Goal: Check status

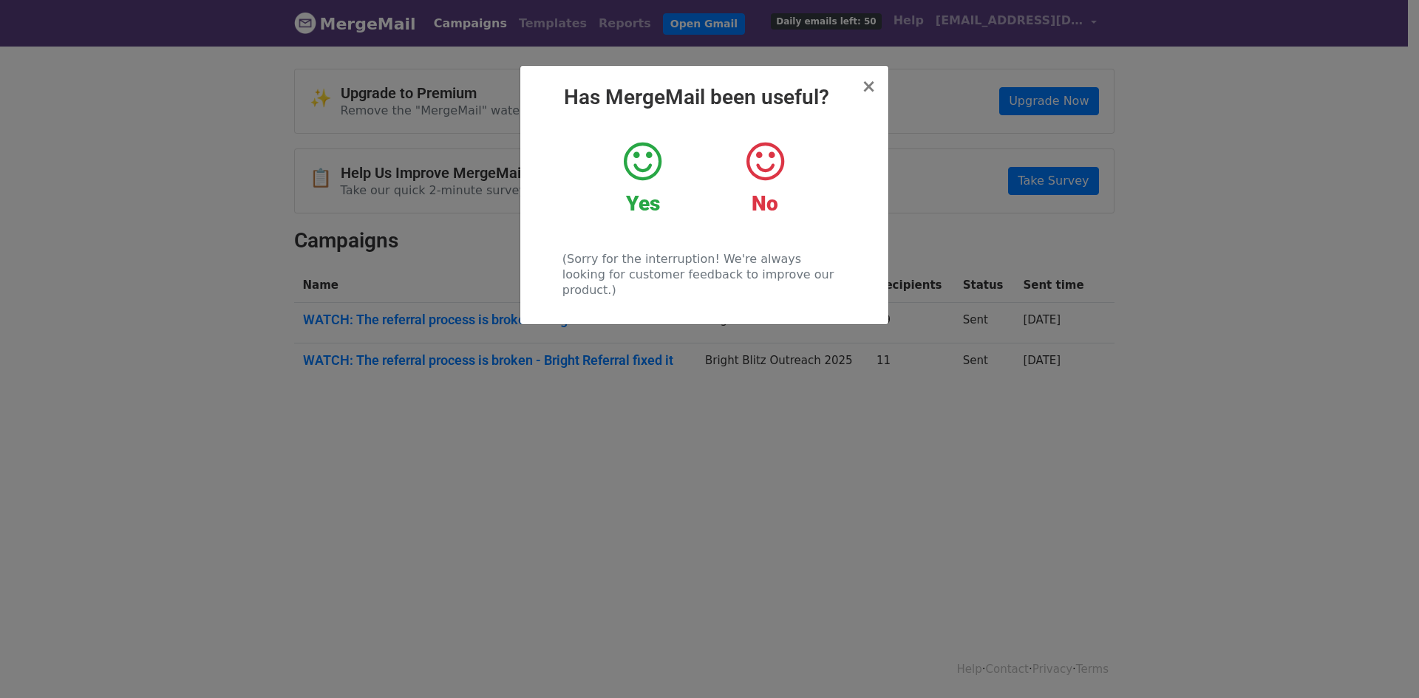
click at [622, 154] on div "Yes" at bounding box center [643, 178] width 100 height 77
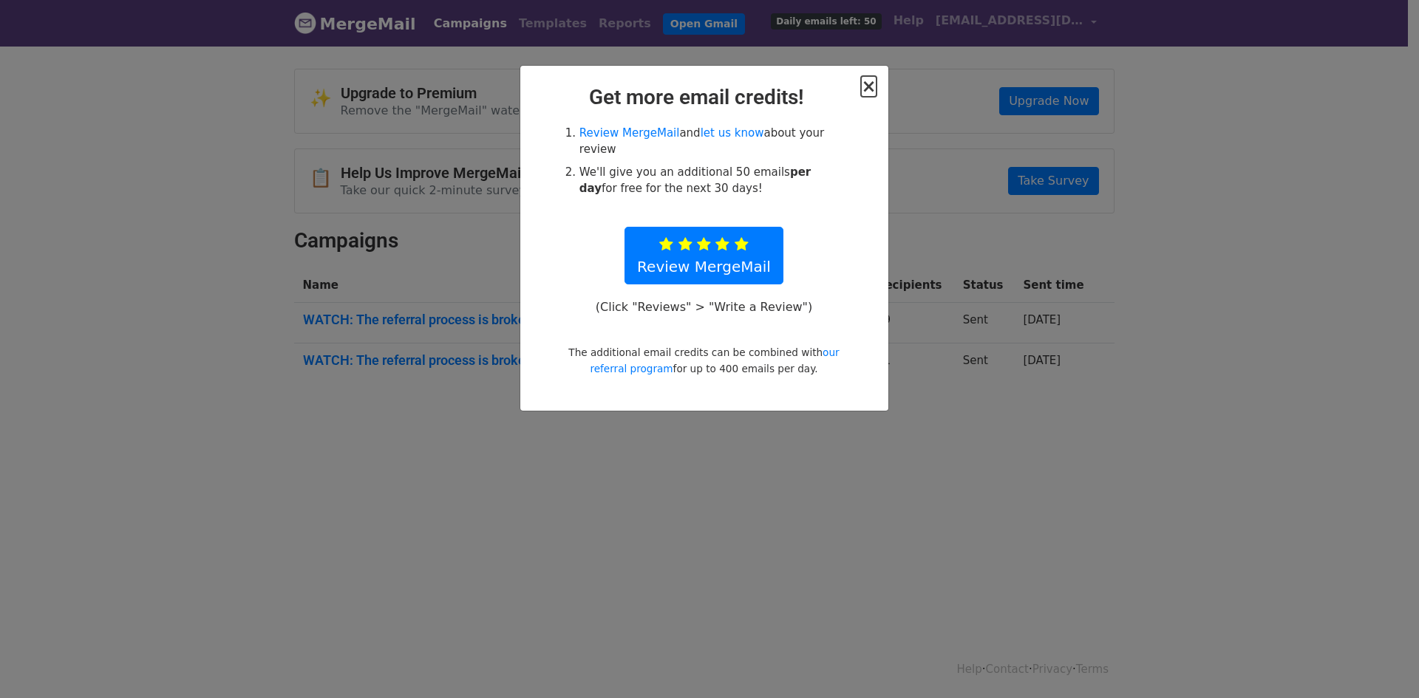
click at [873, 92] on span "×" at bounding box center [868, 86] width 15 height 21
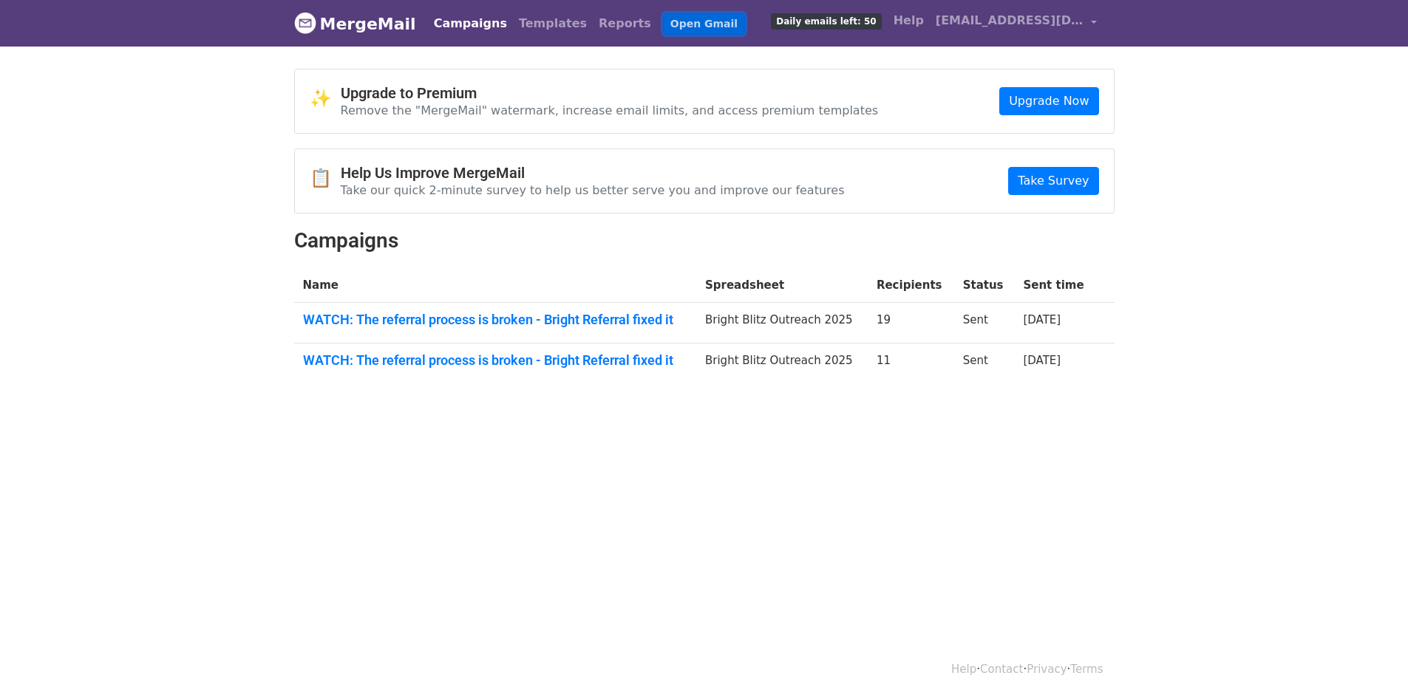
click at [663, 22] on link "Open Gmail" at bounding box center [704, 23] width 82 height 21
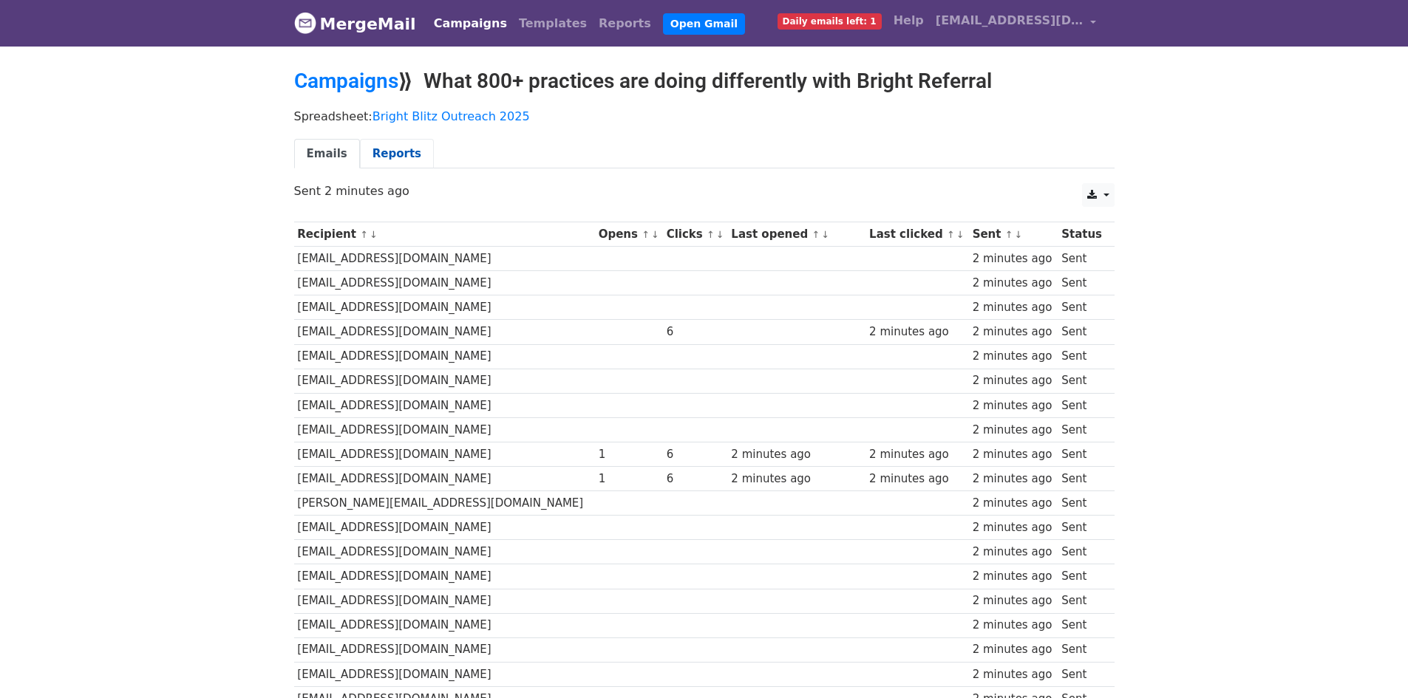
click at [395, 157] on link "Reports" at bounding box center [397, 154] width 74 height 30
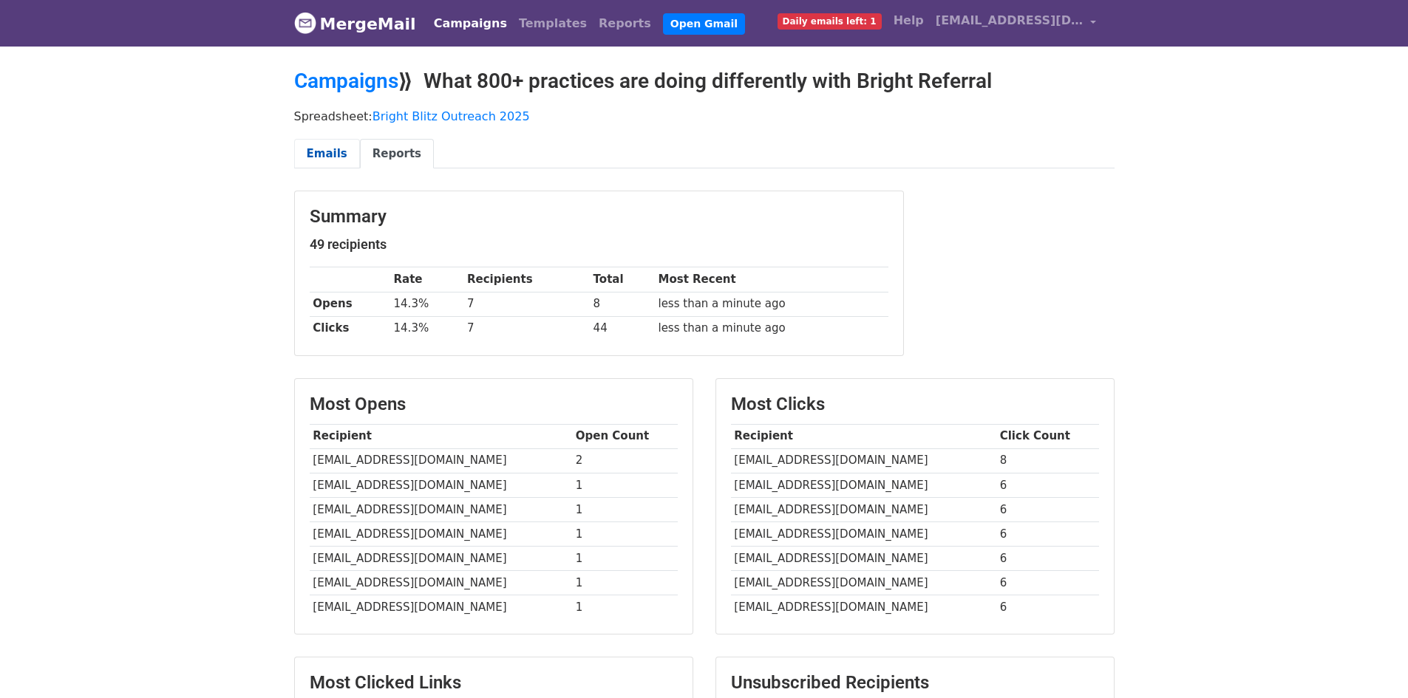
click at [330, 153] on link "Emails" at bounding box center [327, 154] width 66 height 30
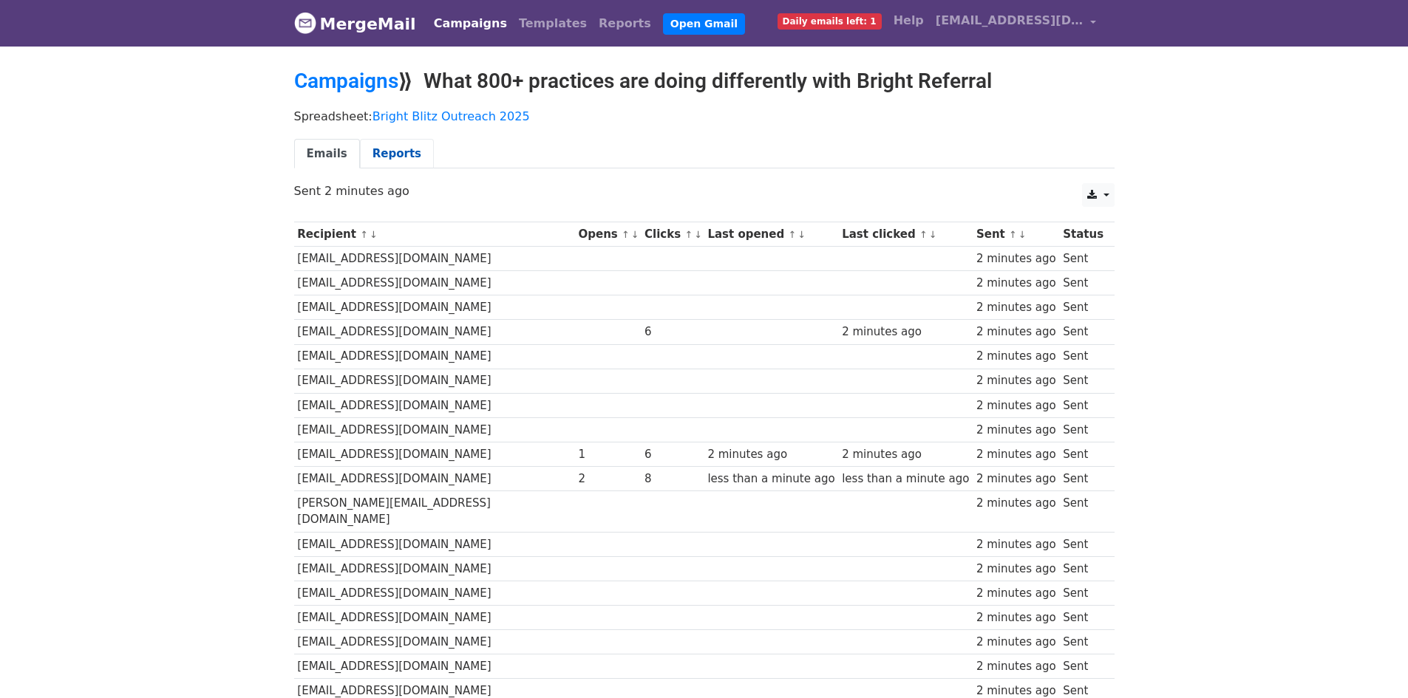
click at [381, 151] on link "Reports" at bounding box center [397, 154] width 74 height 30
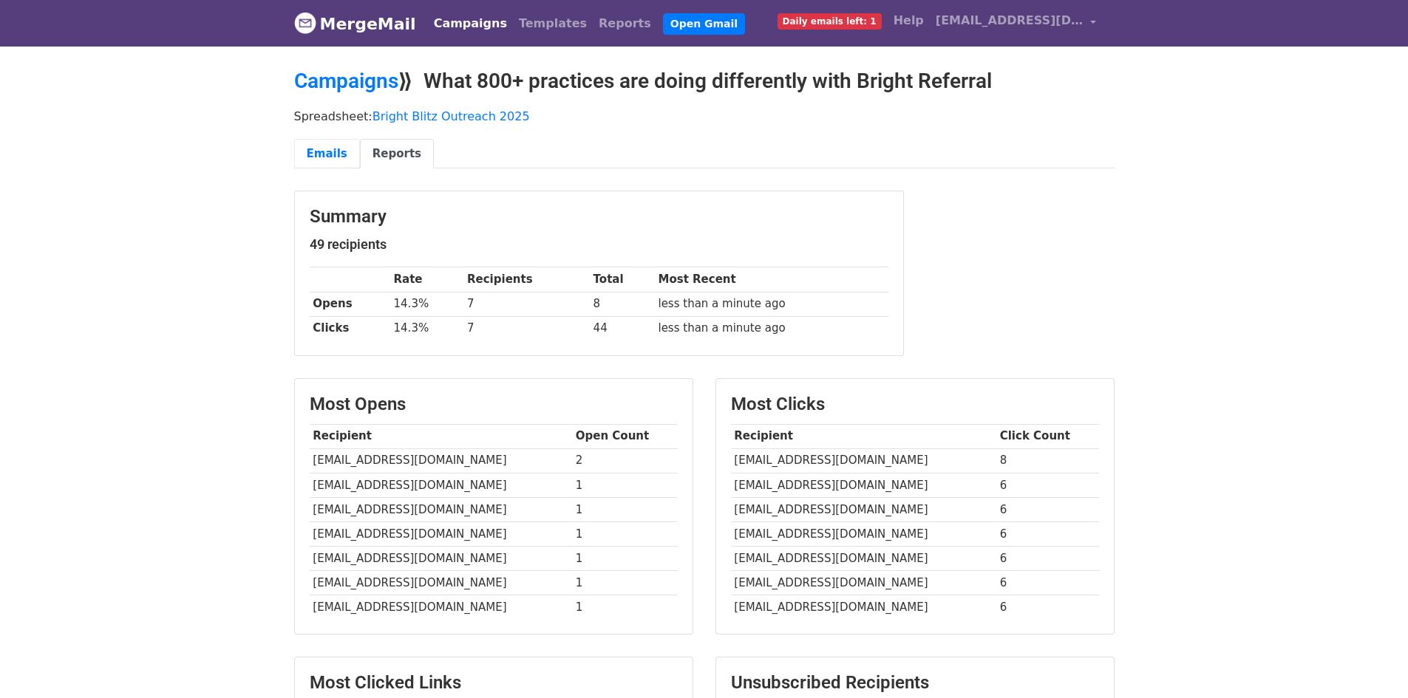
click at [335, 151] on link "Emails" at bounding box center [327, 154] width 66 height 30
